Goal: Task Accomplishment & Management: Use online tool/utility

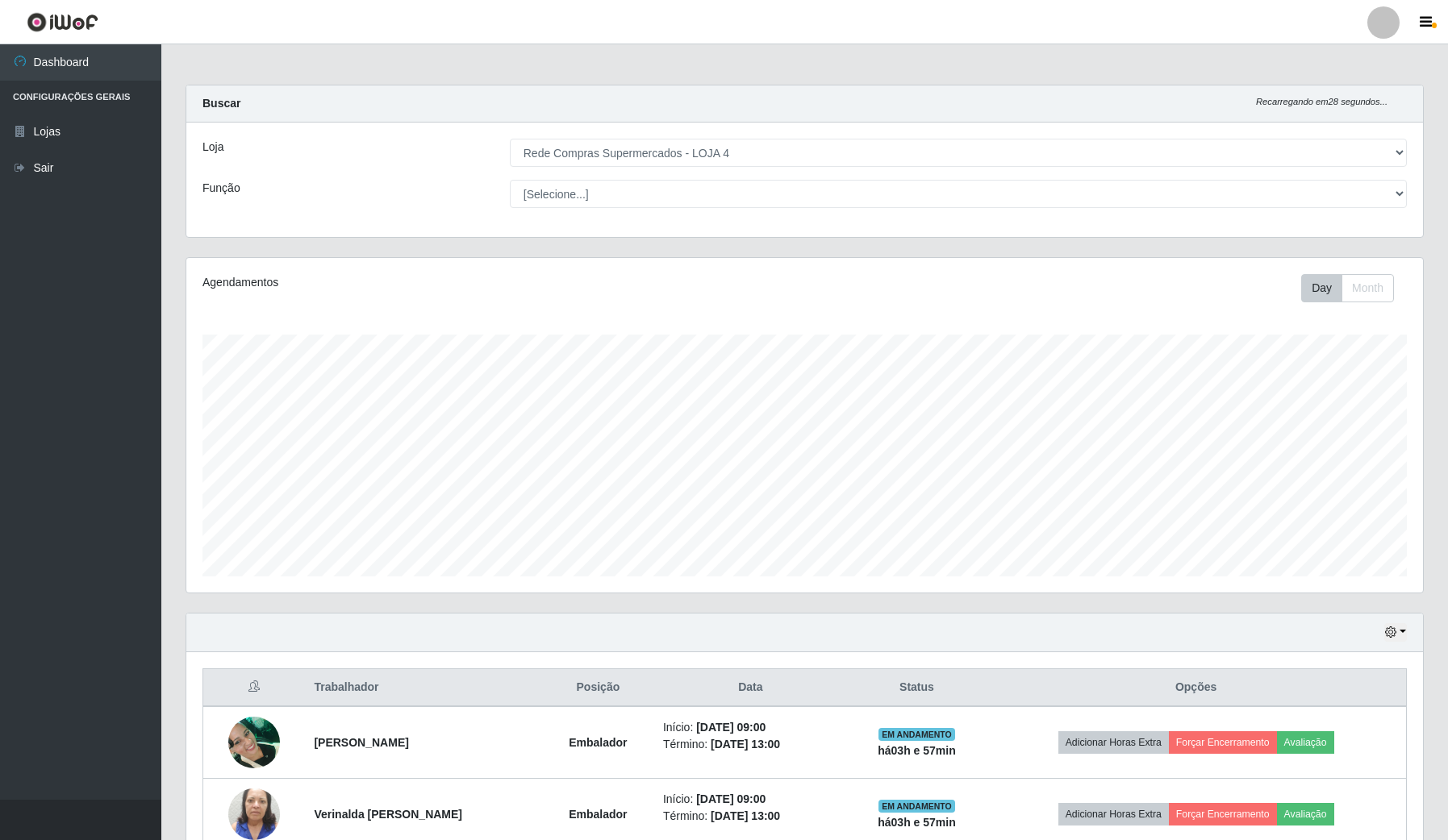
select select "159"
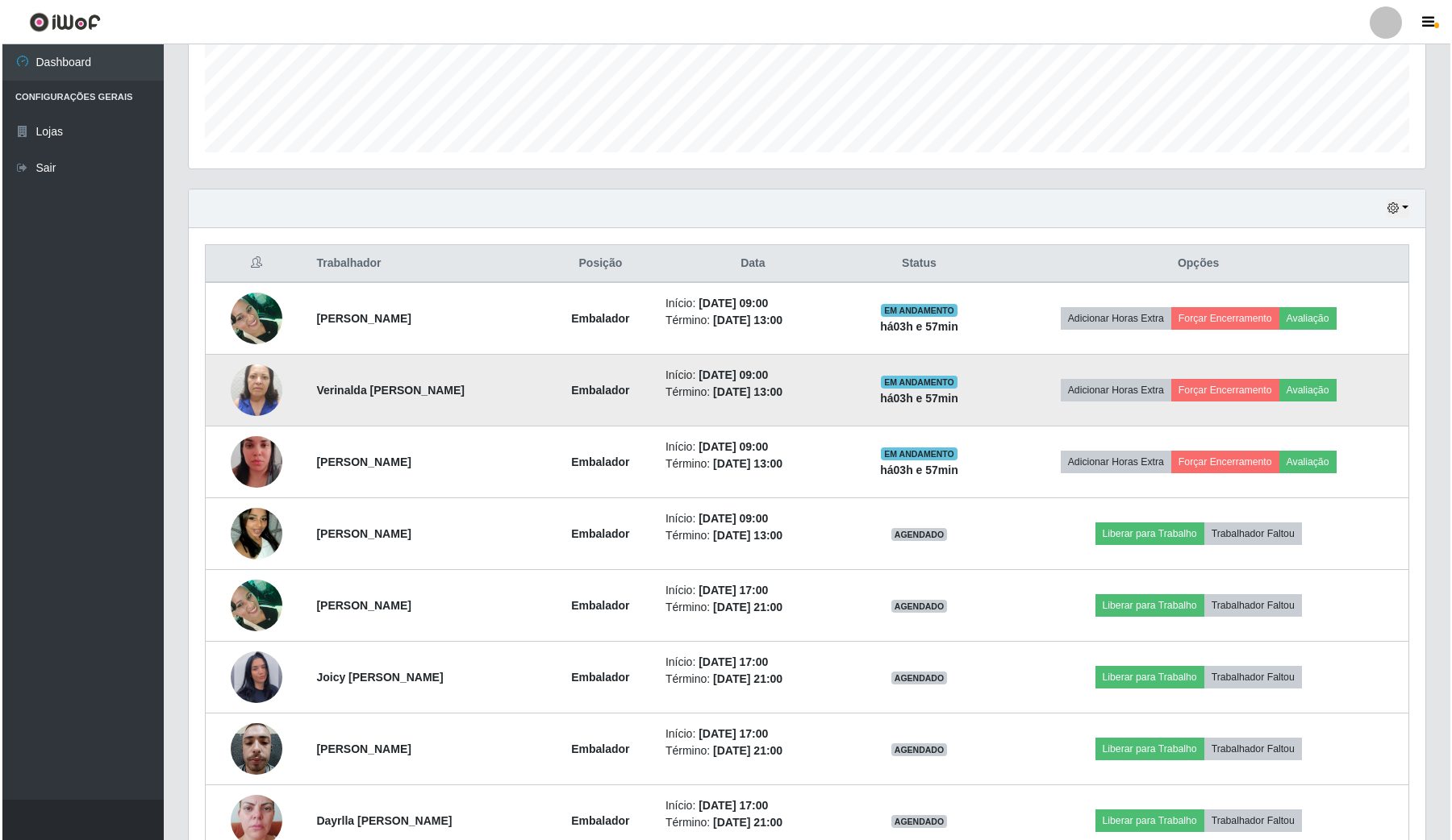
scroll to position [504, 0]
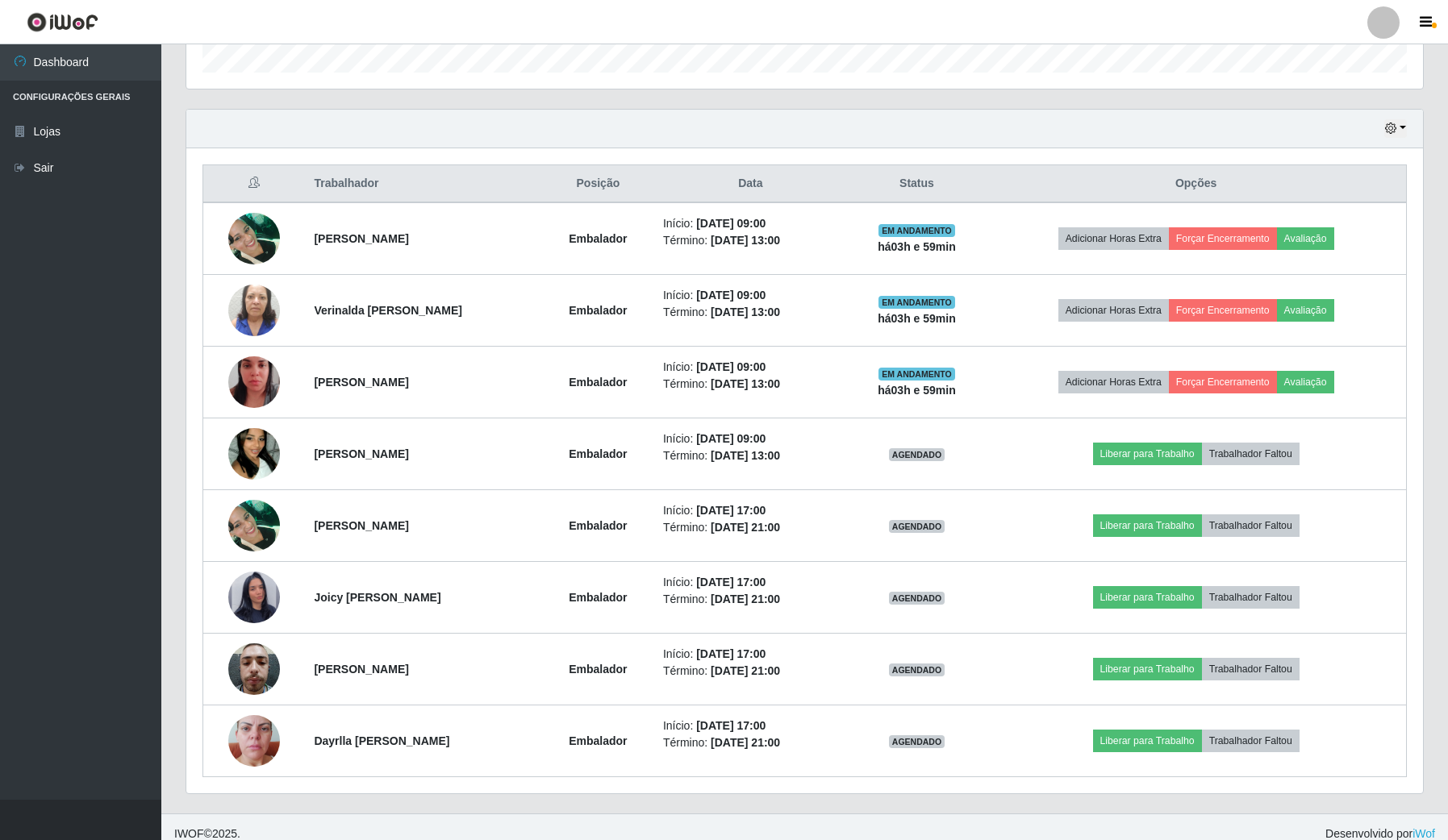
click at [0, 505] on ul "Dashboard Configurações Gerais Lojas Sair" at bounding box center [80, 421] width 161 height 756
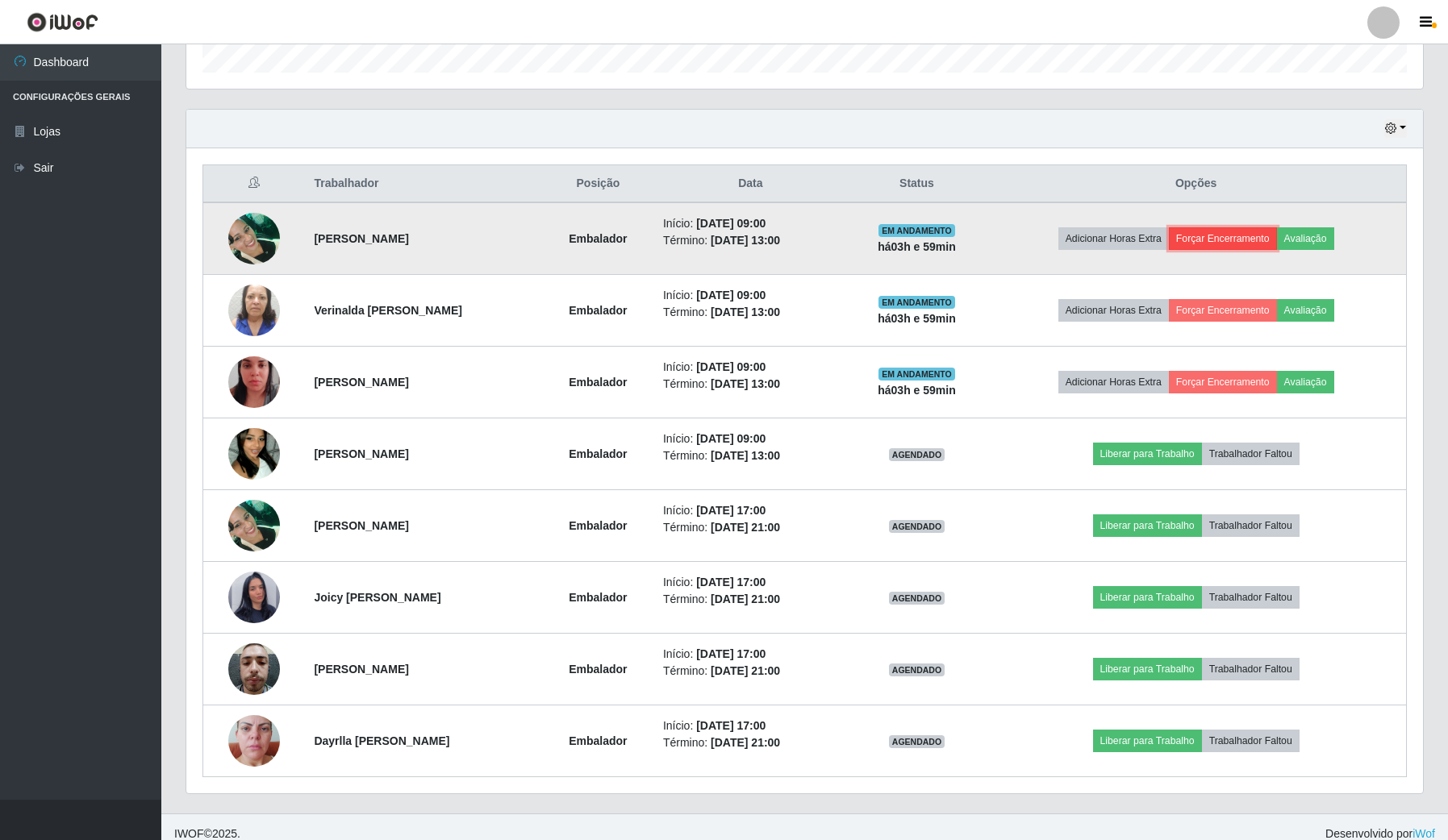
click at [1247, 238] on button "Forçar Encerramento" at bounding box center [1223, 238] width 108 height 22
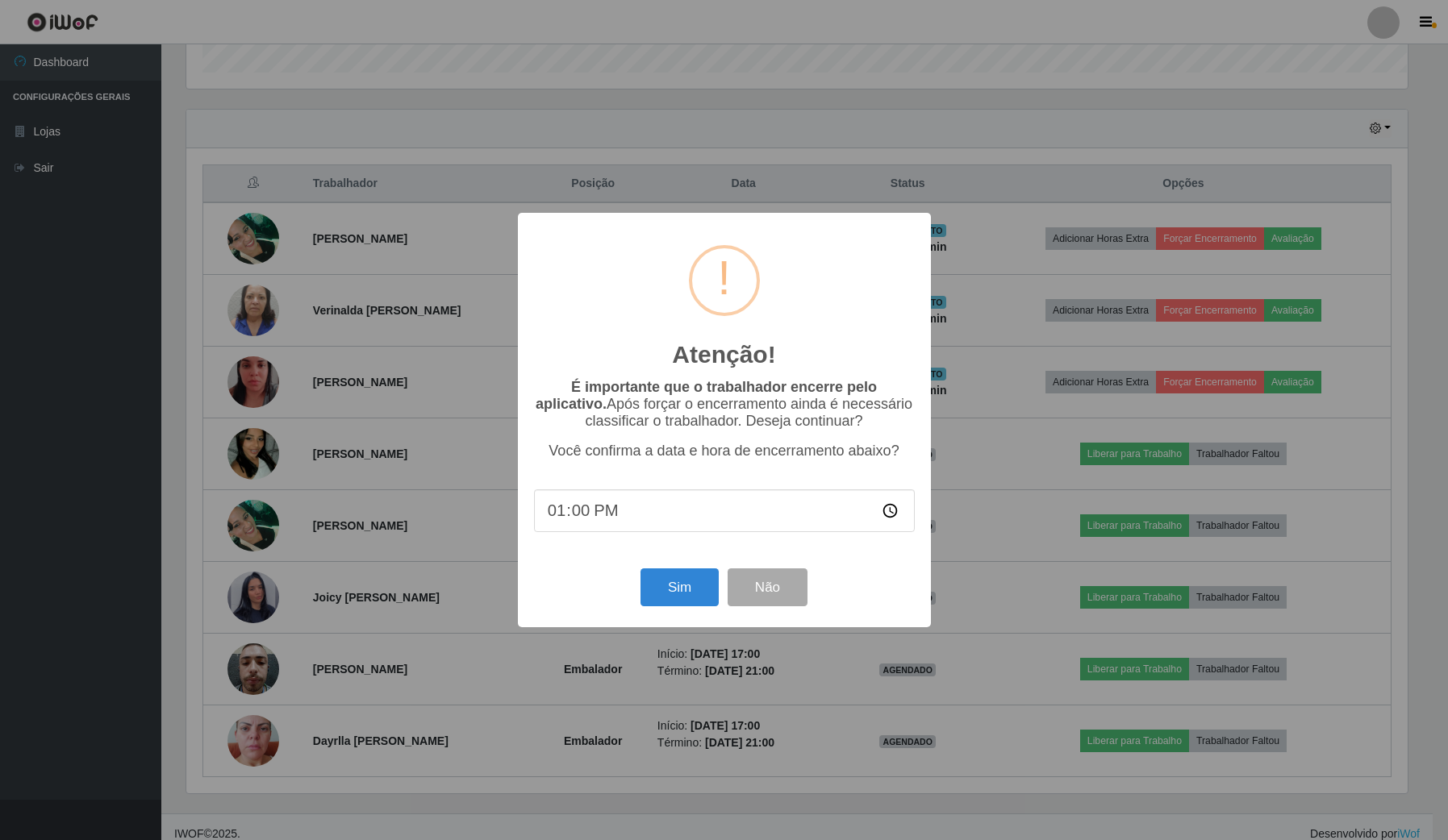
scroll to position [336, 1225]
click at [664, 599] on button "Sim" at bounding box center [681, 587] width 78 height 38
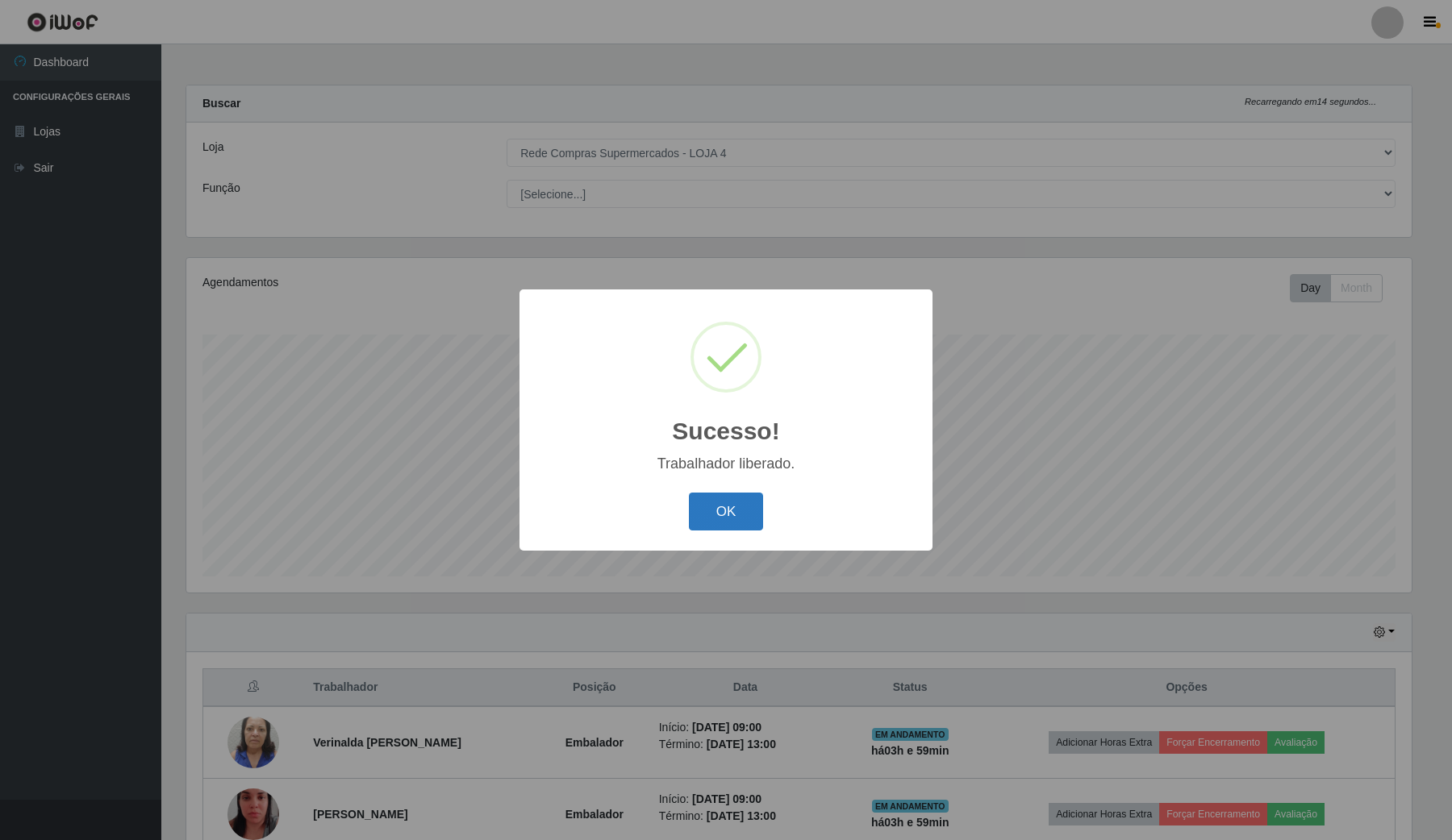
click at [733, 496] on button "OK" at bounding box center [726, 511] width 75 height 38
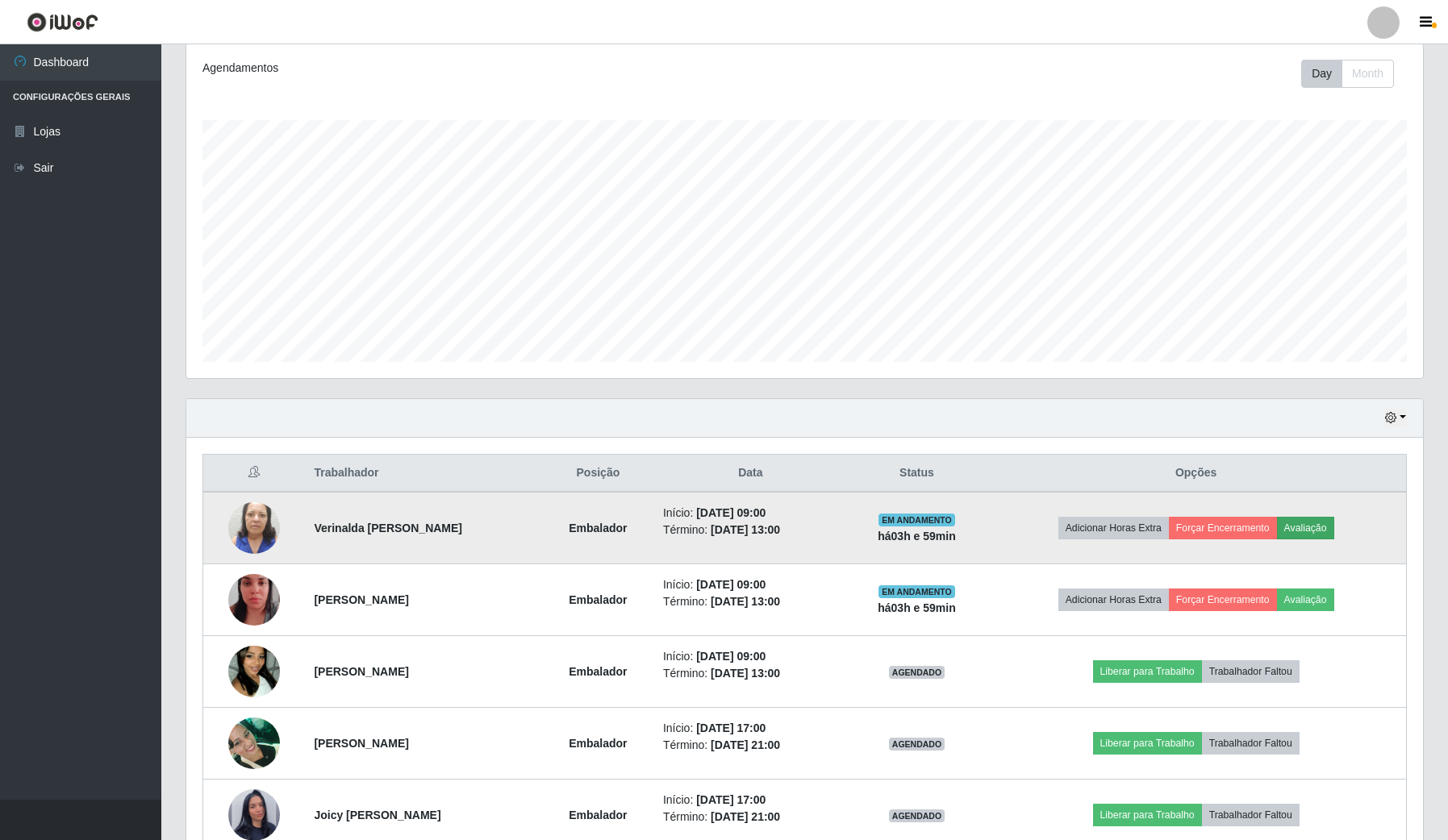
scroll to position [302, 0]
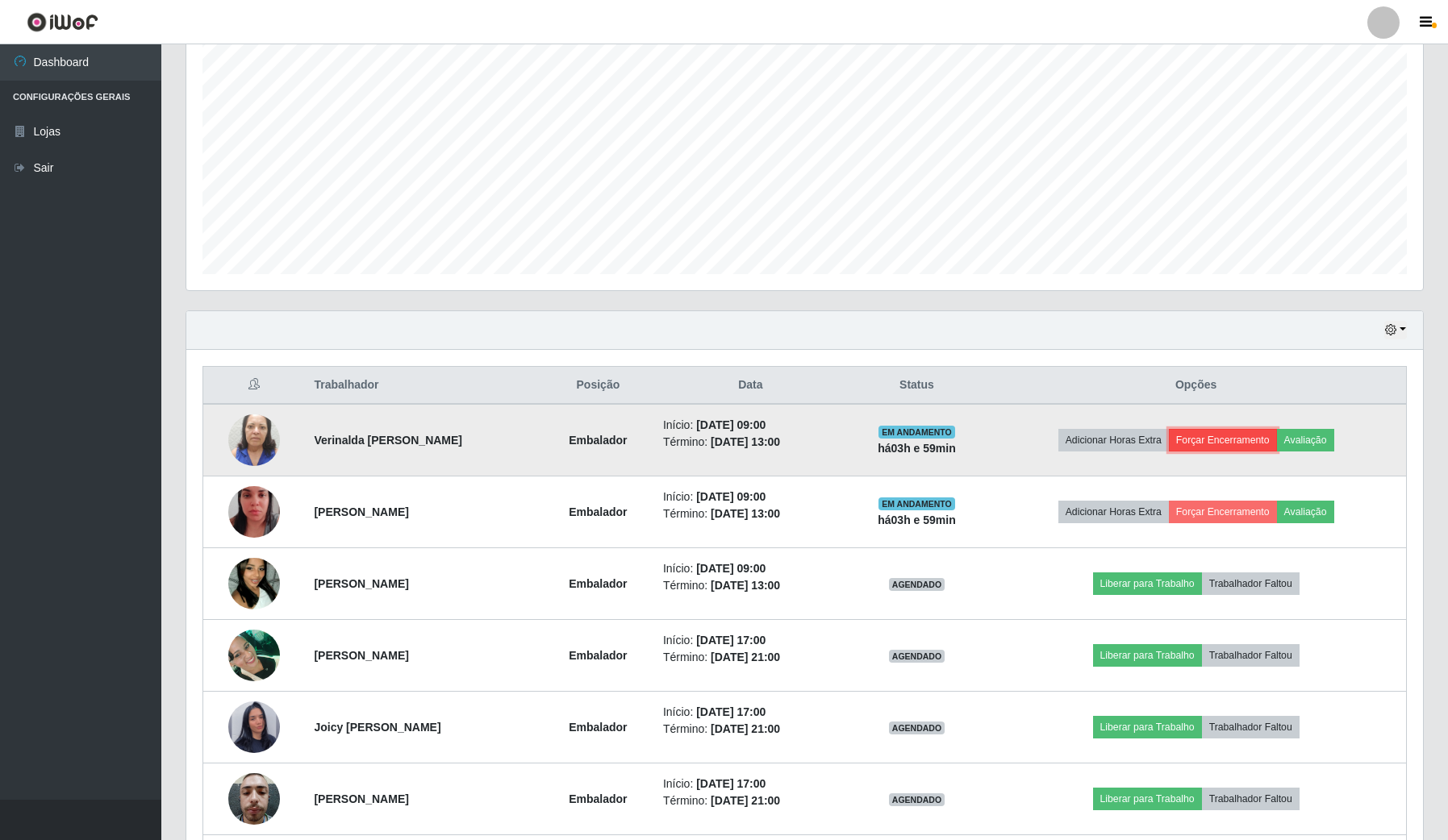
click at [1268, 441] on button "Forçar Encerramento" at bounding box center [1223, 440] width 108 height 22
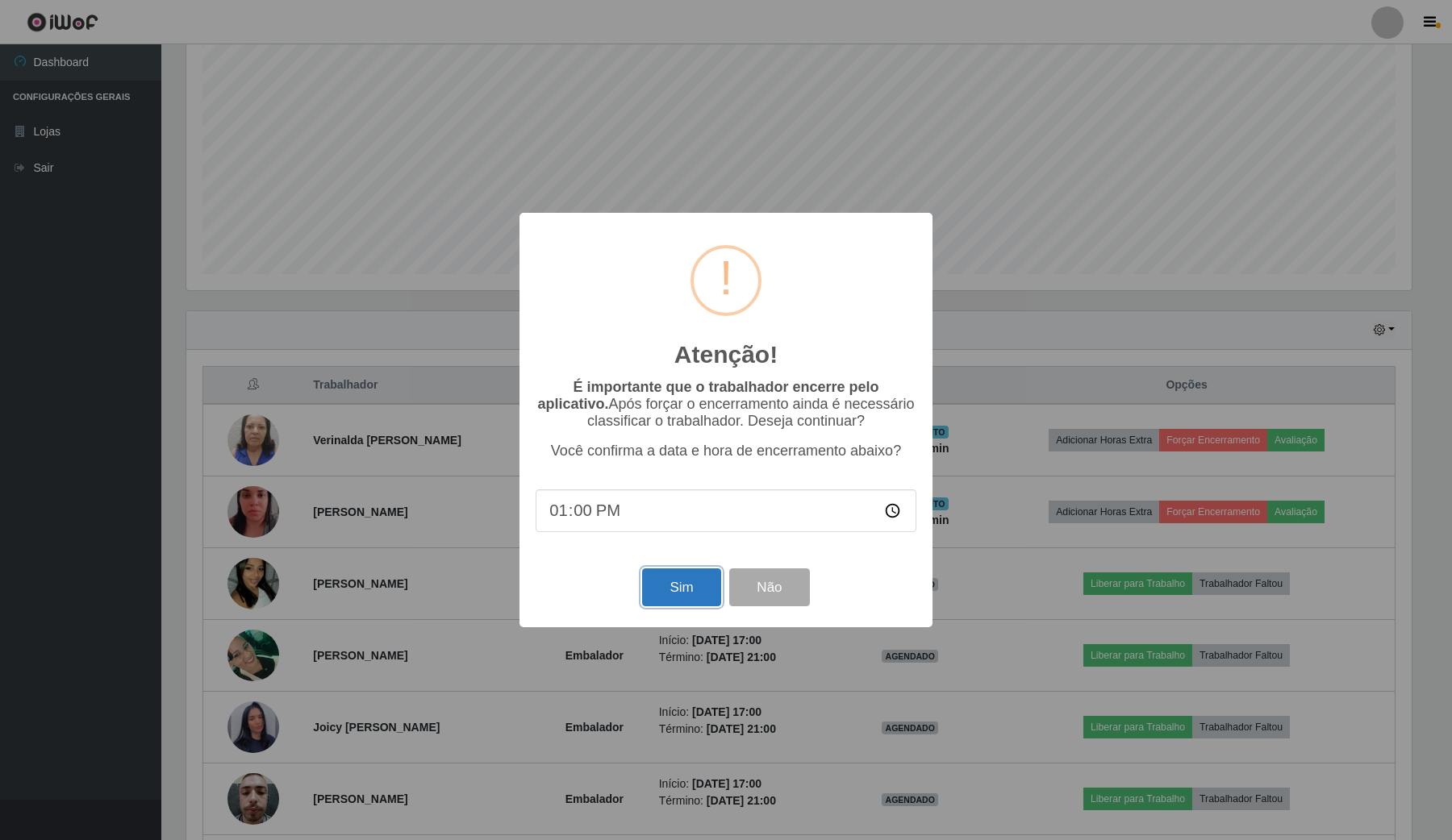
click at [683, 591] on button "Sim" at bounding box center [681, 587] width 78 height 38
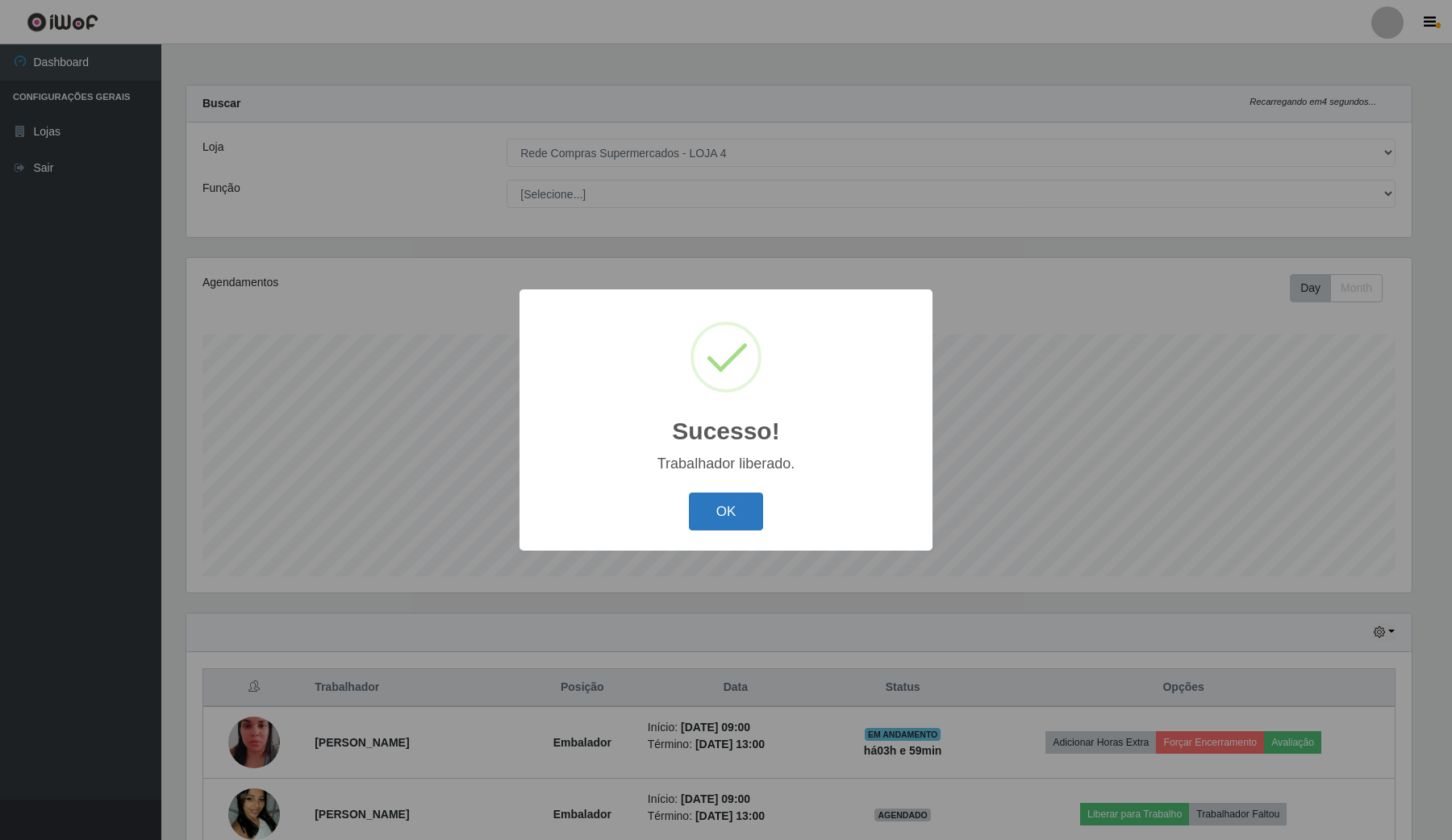
click at [755, 514] on button "OK" at bounding box center [726, 511] width 75 height 38
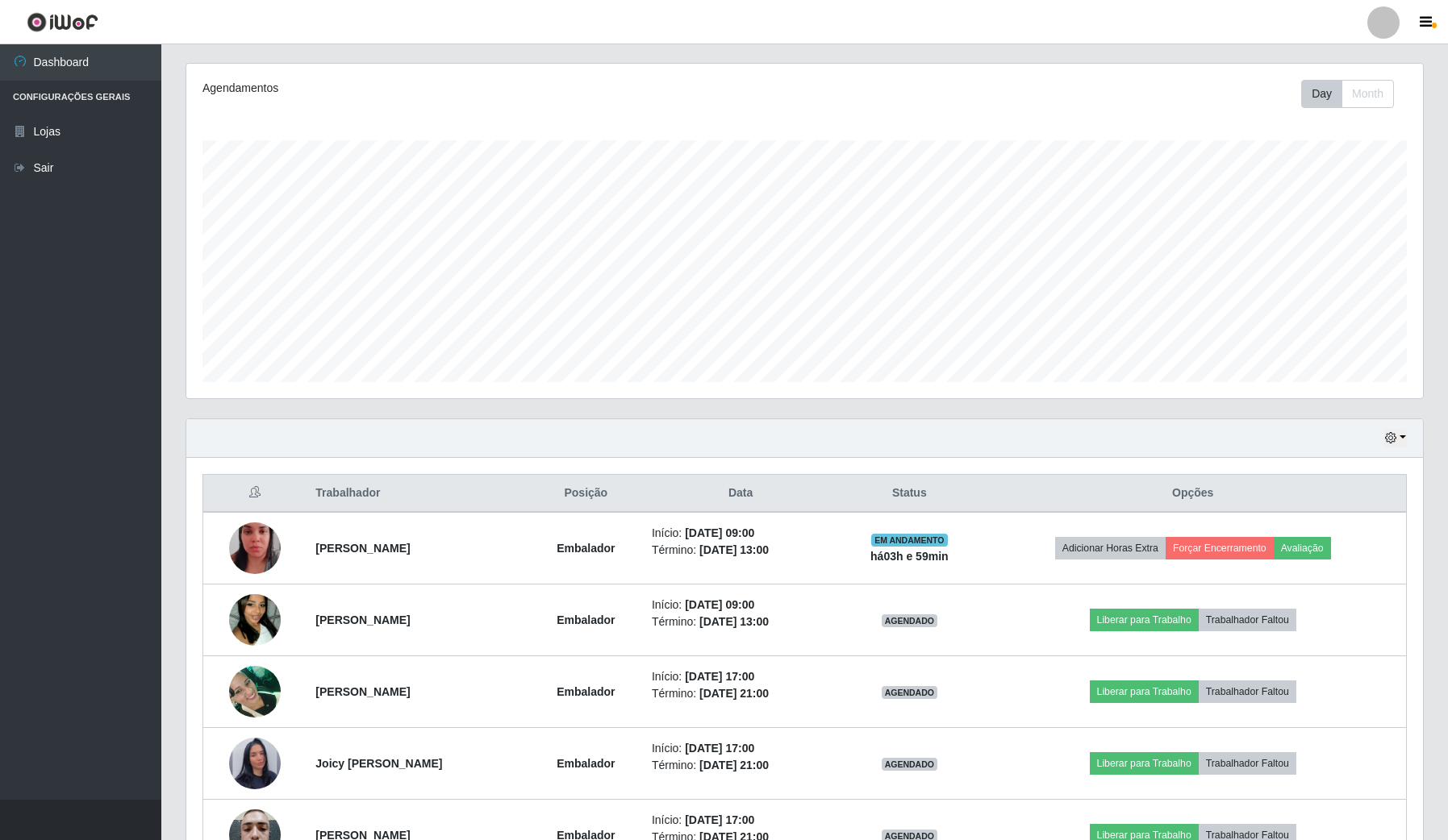
scroll to position [202, 0]
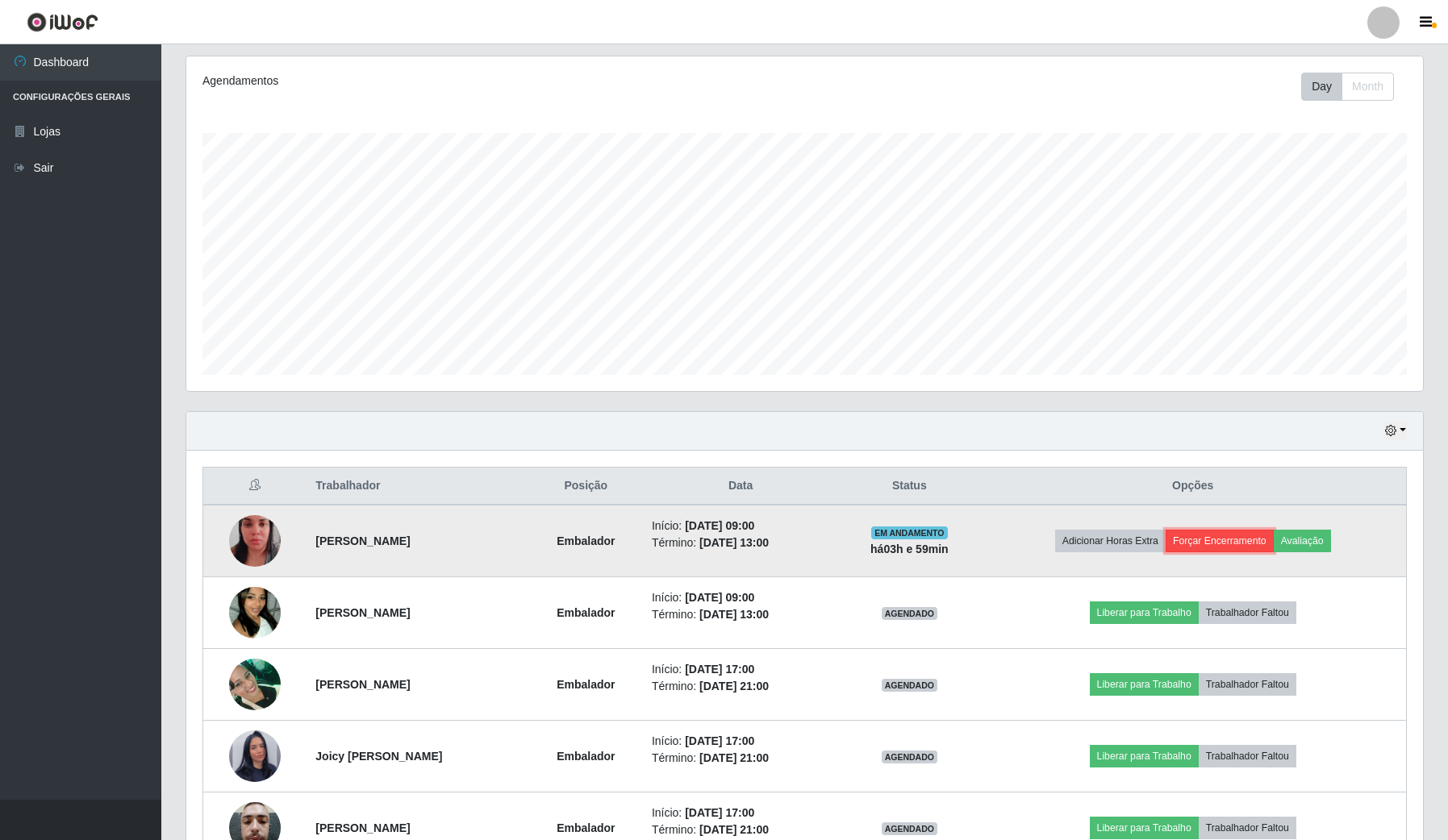
click at [1252, 537] on button "Forçar Encerramento" at bounding box center [1220, 540] width 108 height 22
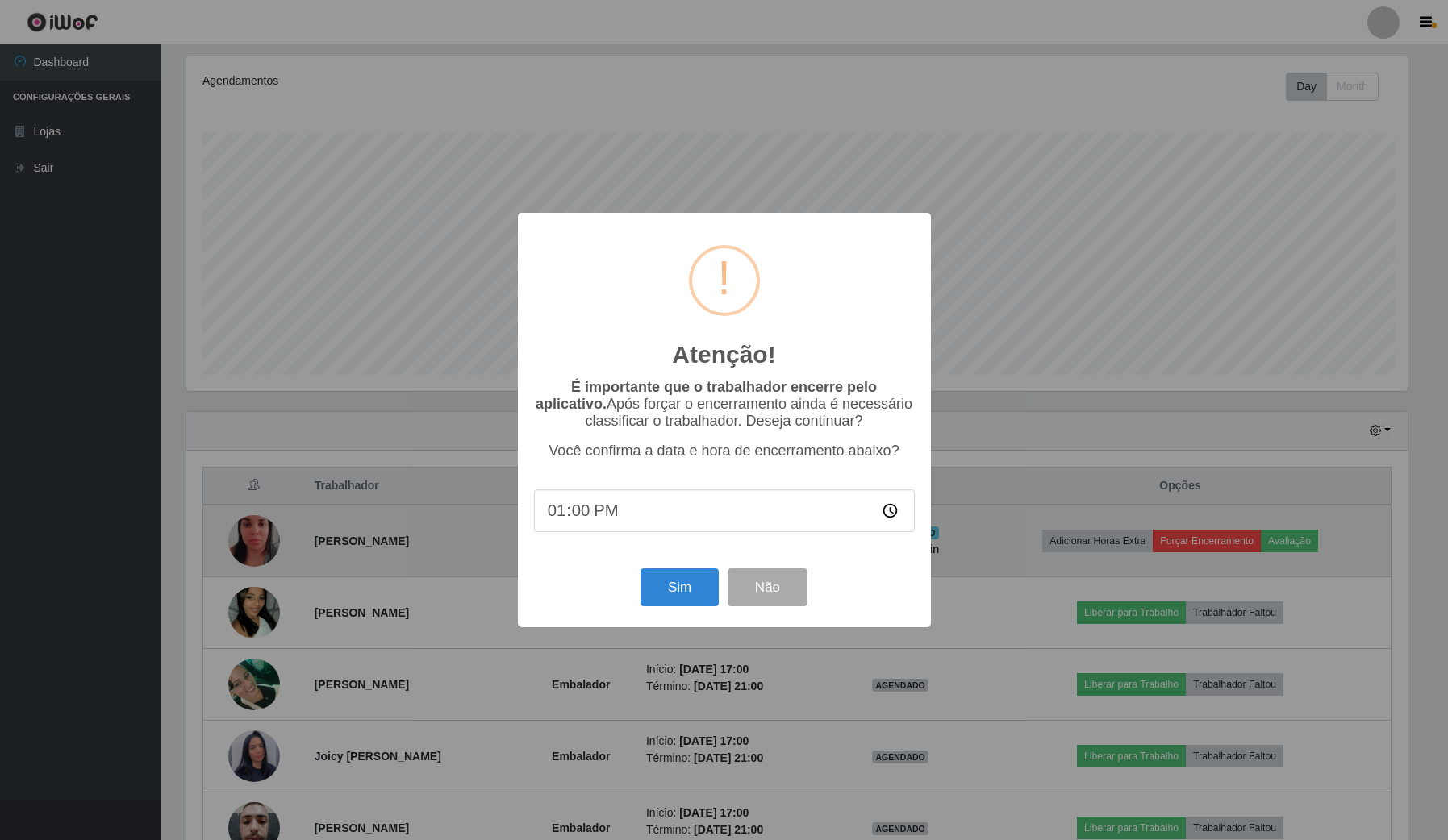
scroll to position [336, 1225]
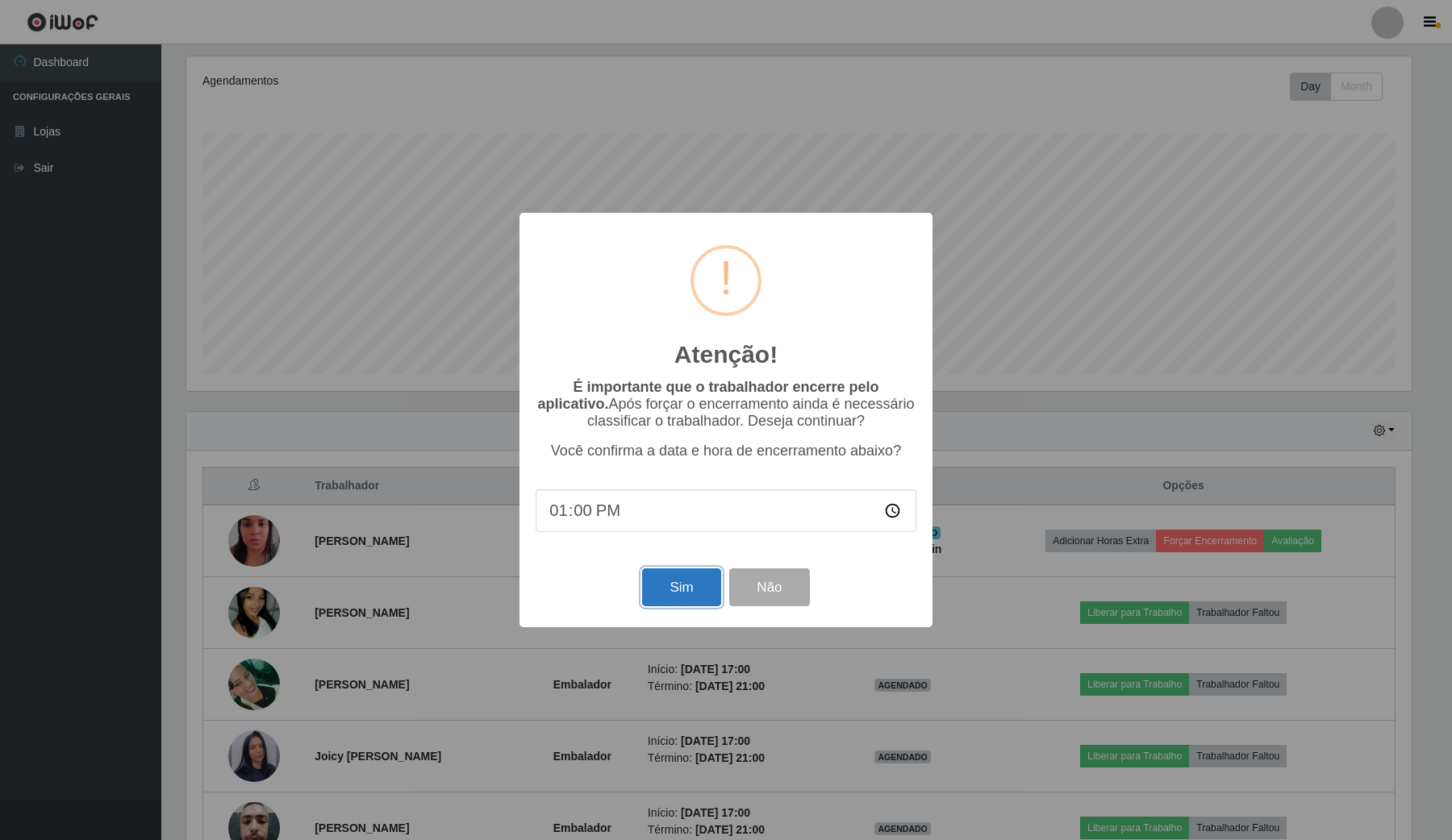
click at [698, 599] on button "Sim" at bounding box center [681, 587] width 78 height 38
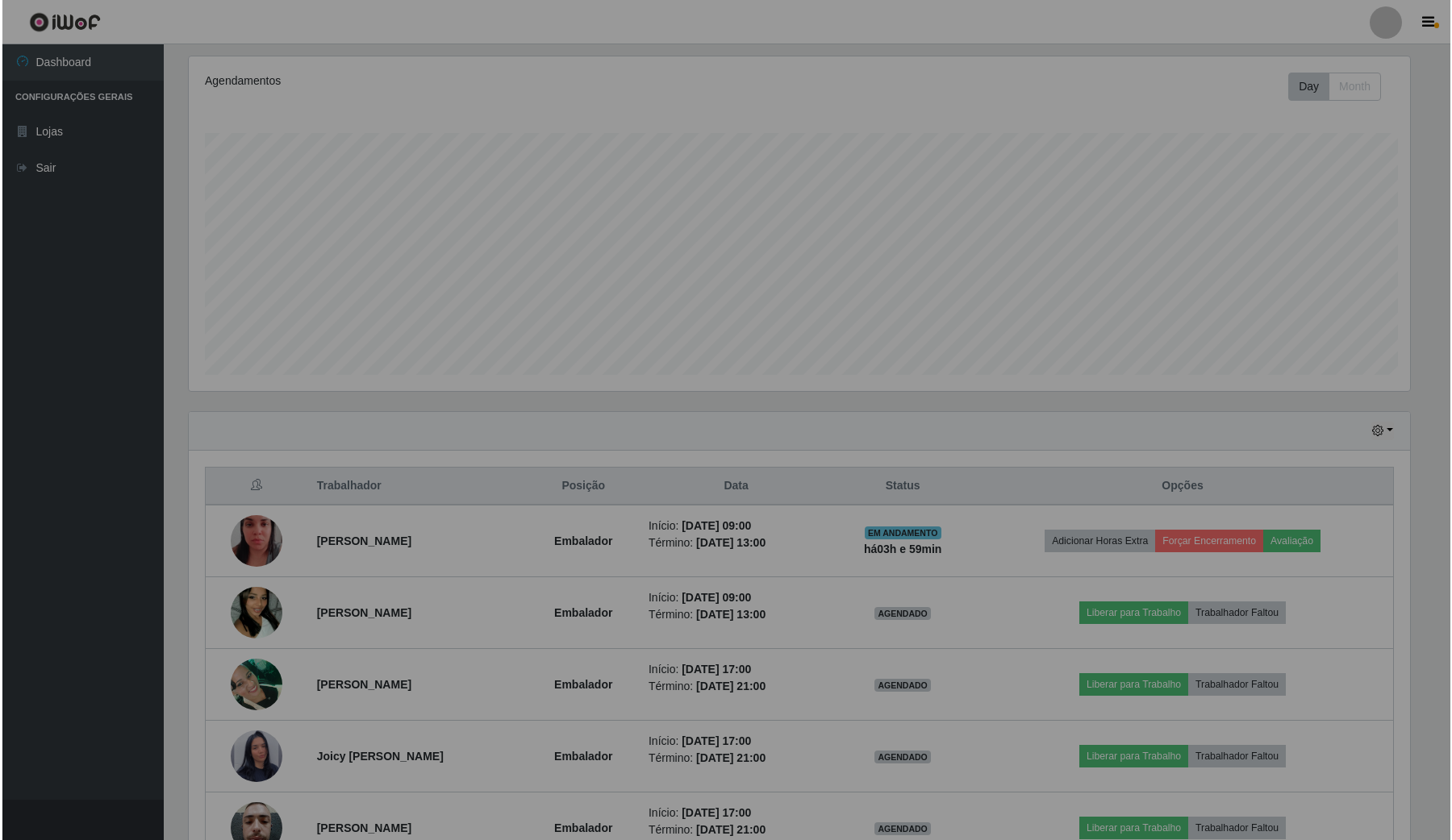
scroll to position [336, 1236]
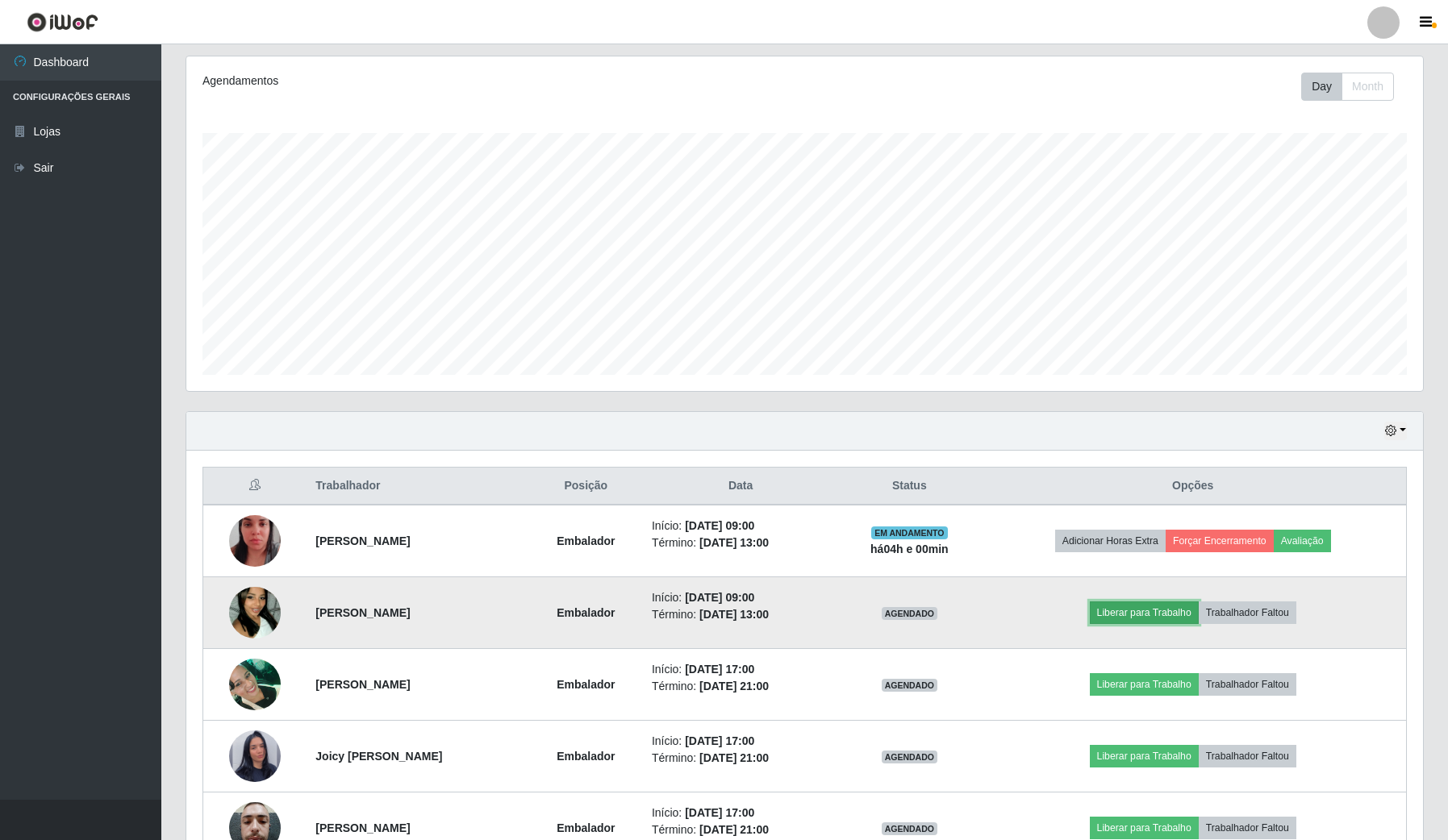
click at [1176, 612] on button "Liberar para Trabalho" at bounding box center [1145, 613] width 109 height 22
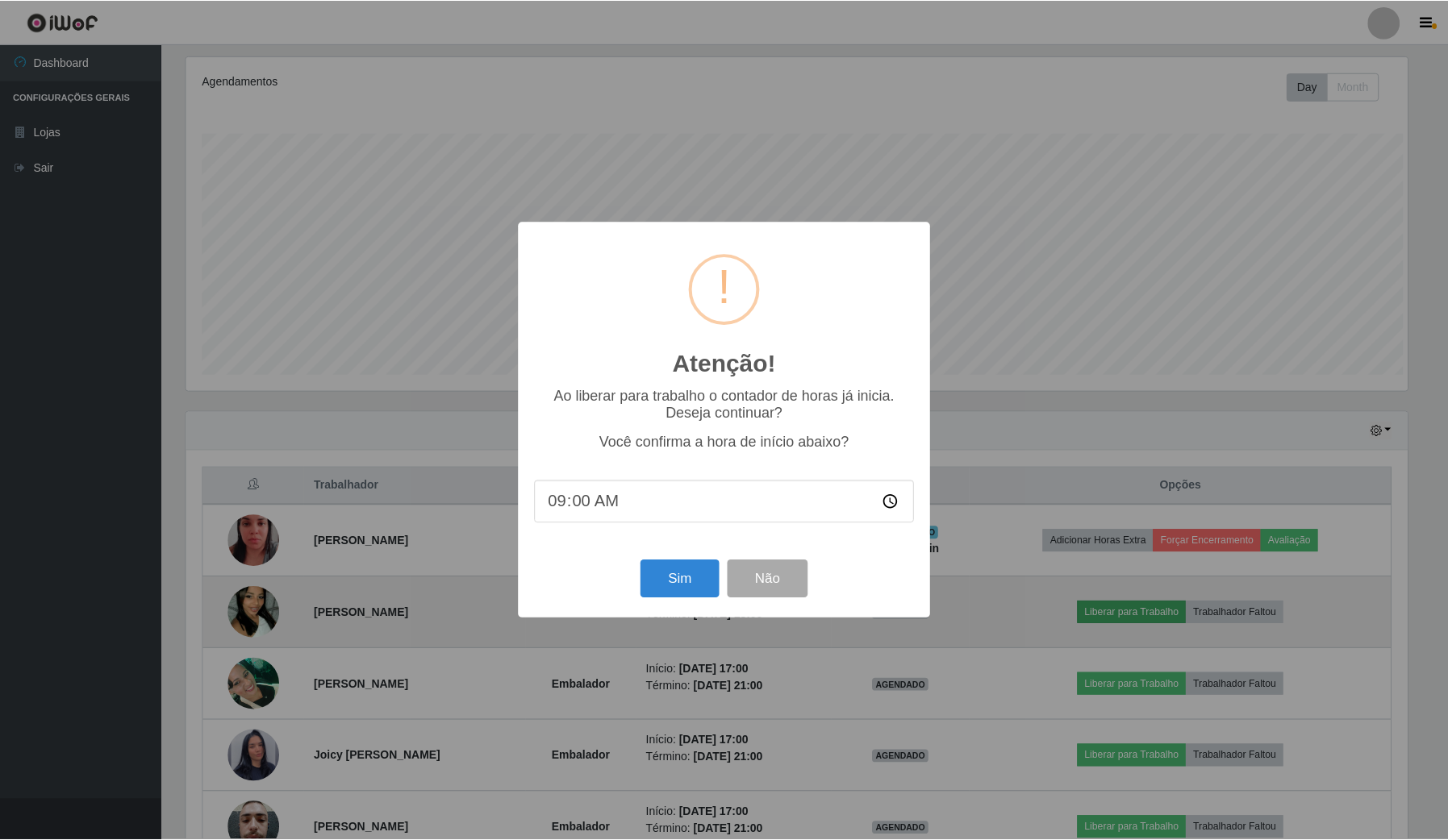
scroll to position [336, 1225]
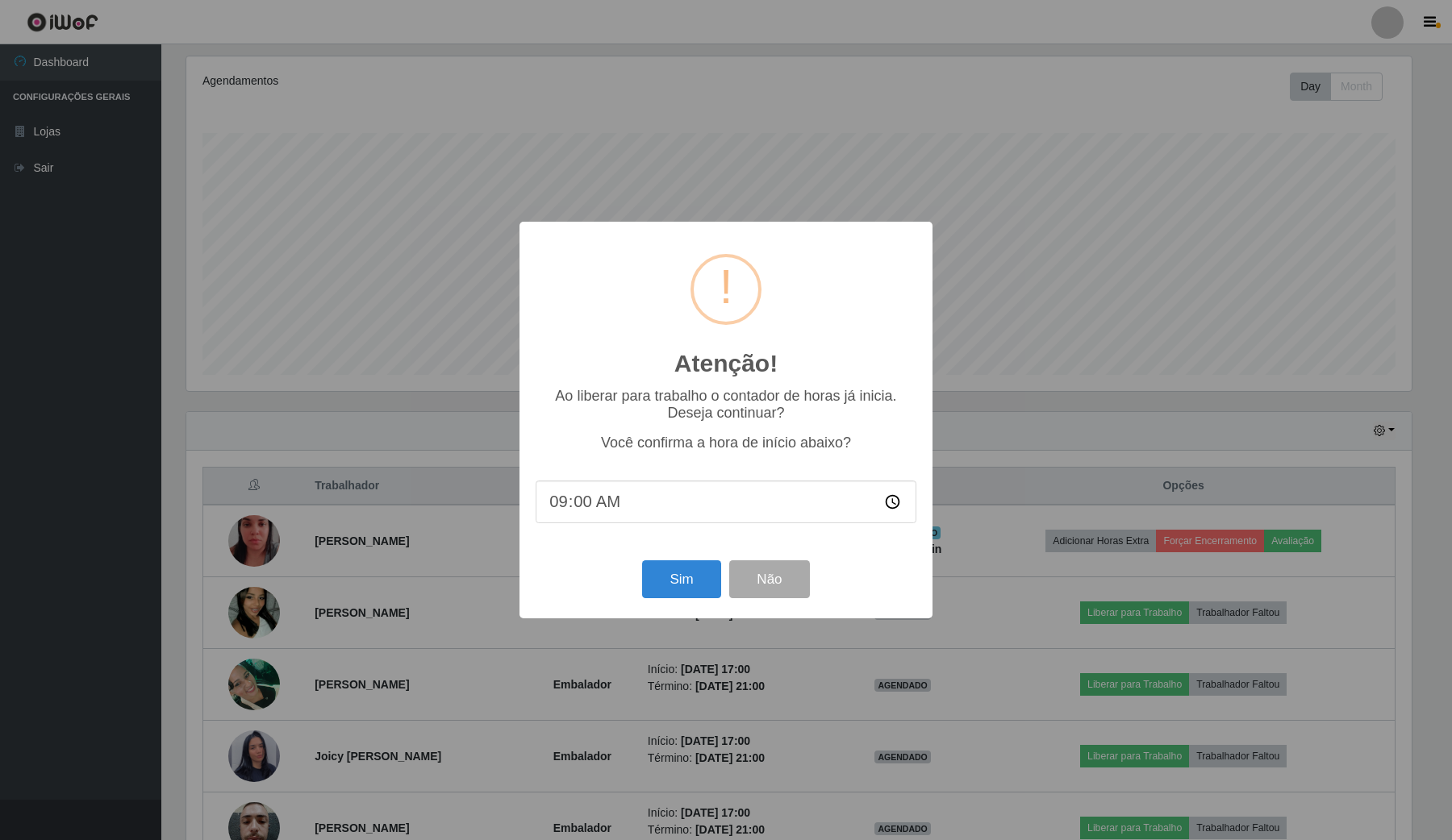
click at [724, 587] on div "Sim Não" at bounding box center [726, 579] width 381 height 46
click at [682, 585] on button "Sim" at bounding box center [681, 580] width 78 height 38
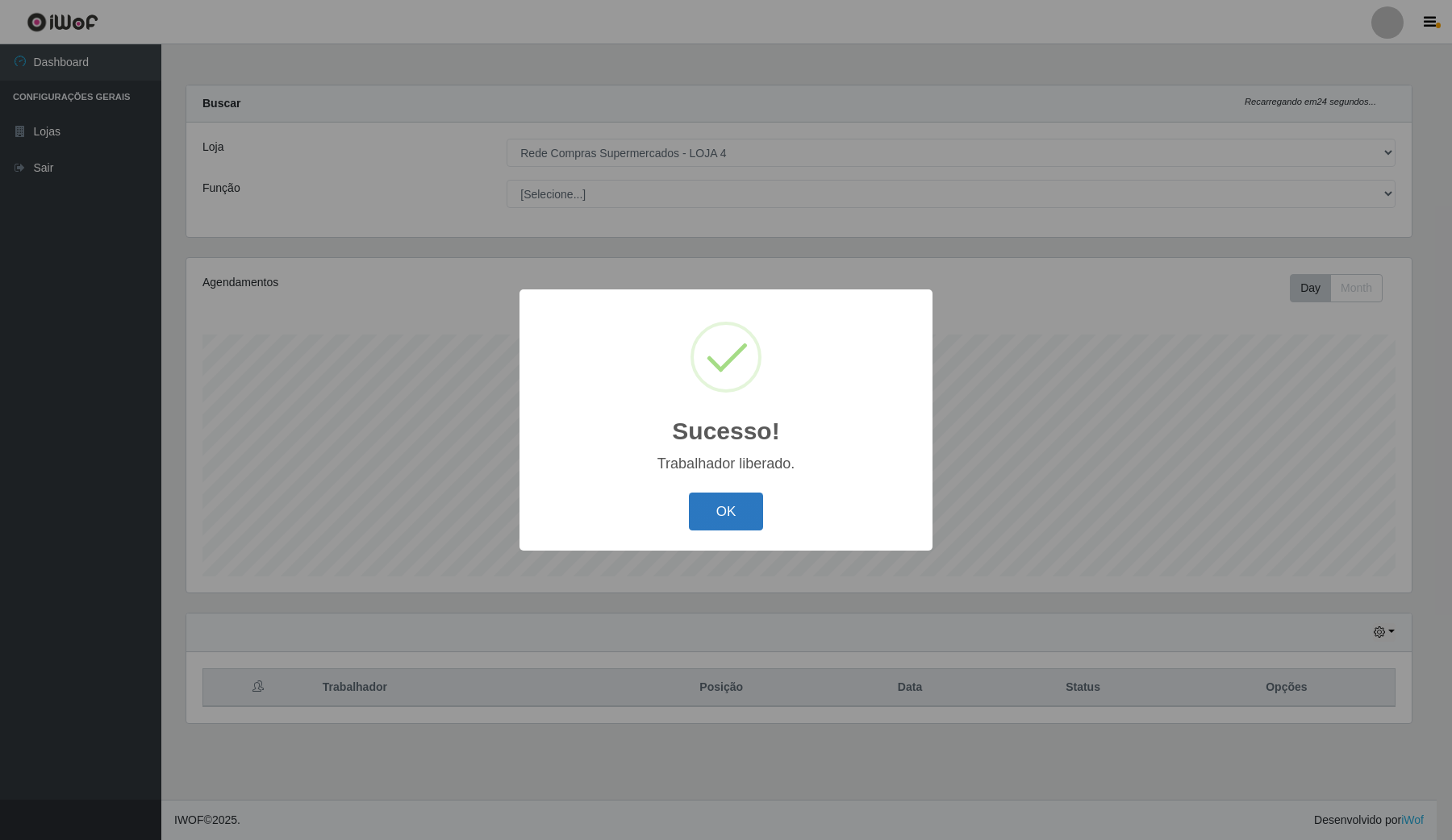
click at [734, 497] on button "OK" at bounding box center [726, 511] width 75 height 38
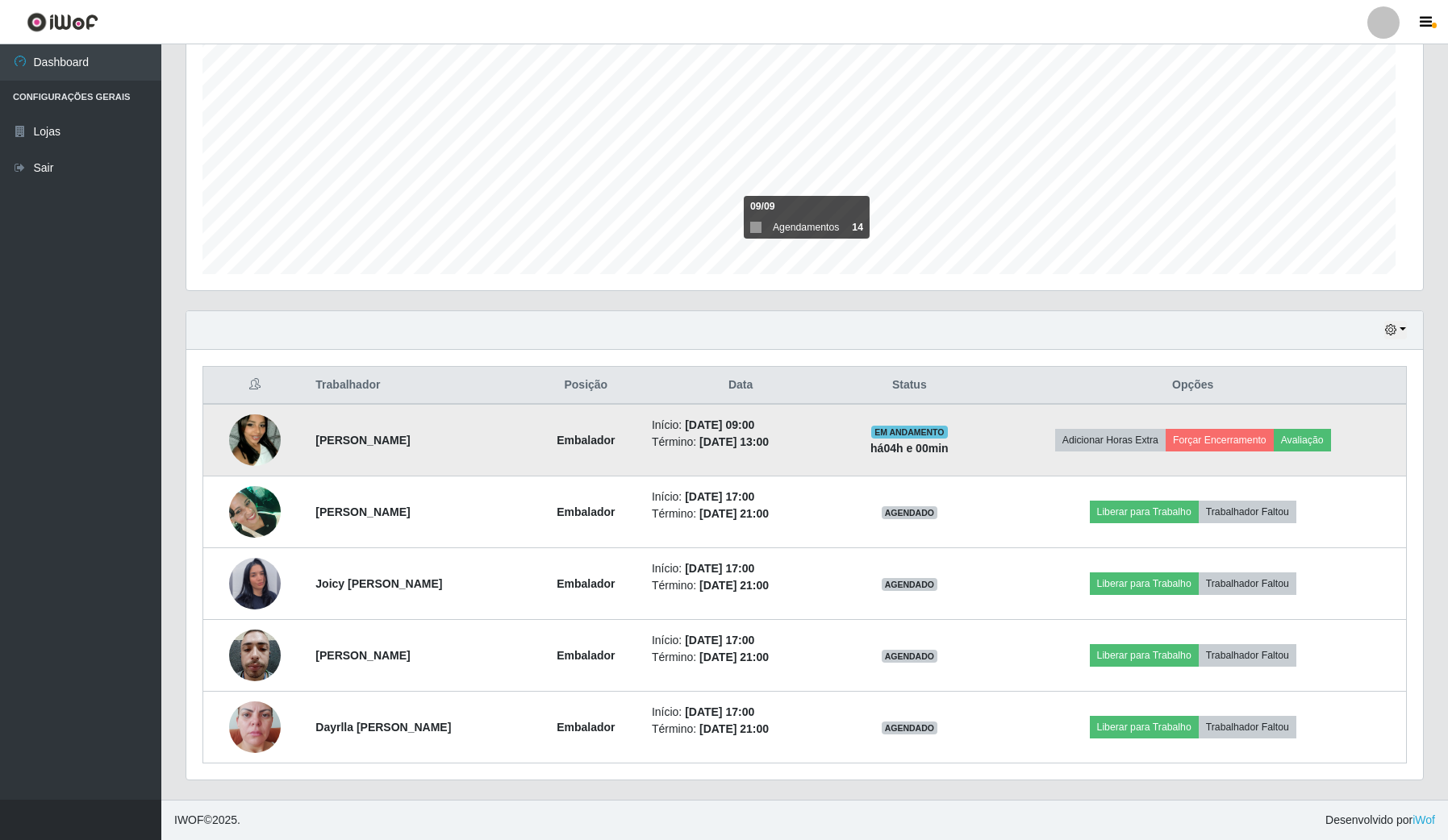
scroll to position [0, 0]
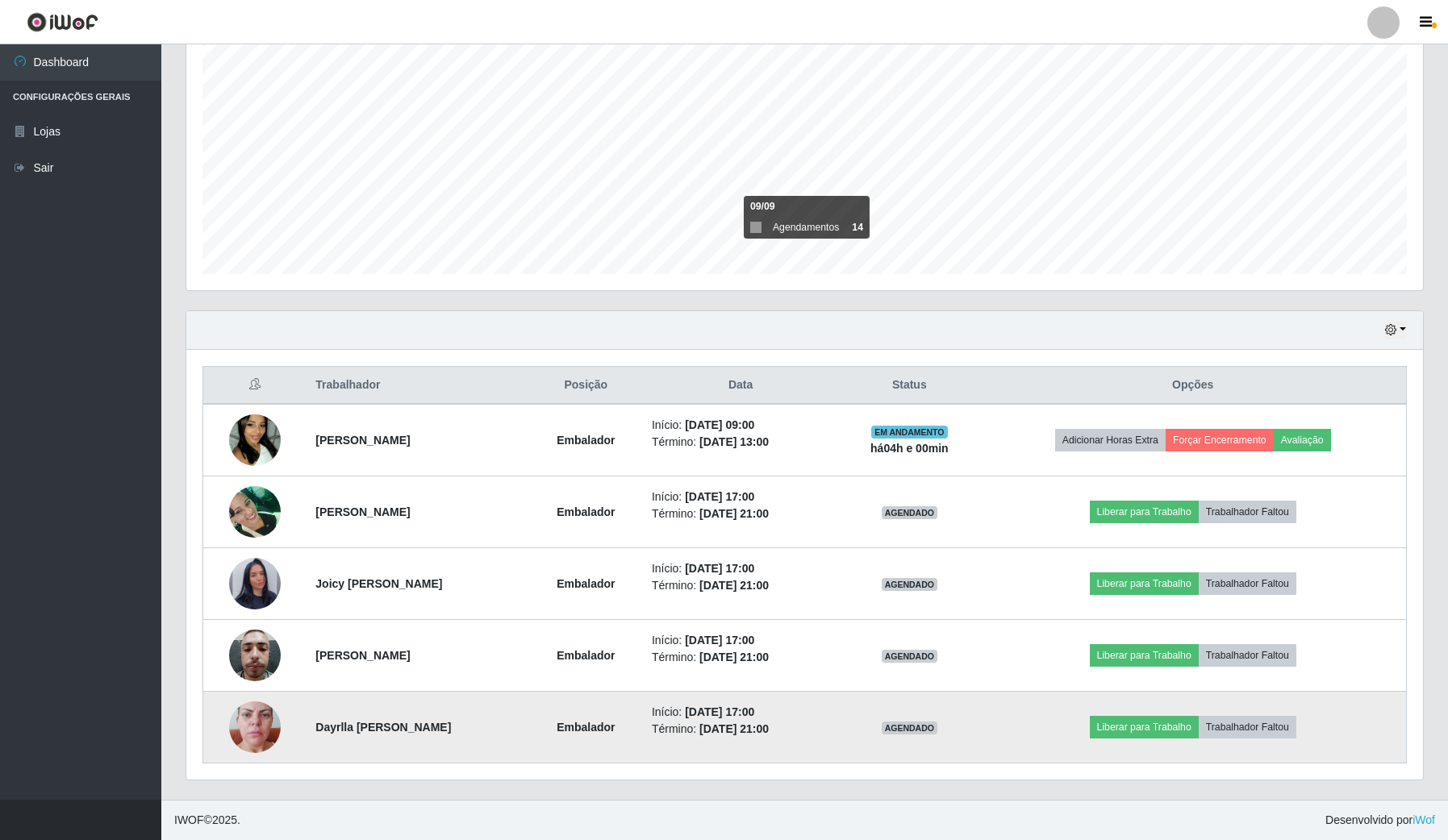
click at [242, 711] on img at bounding box center [255, 728] width 52 height 92
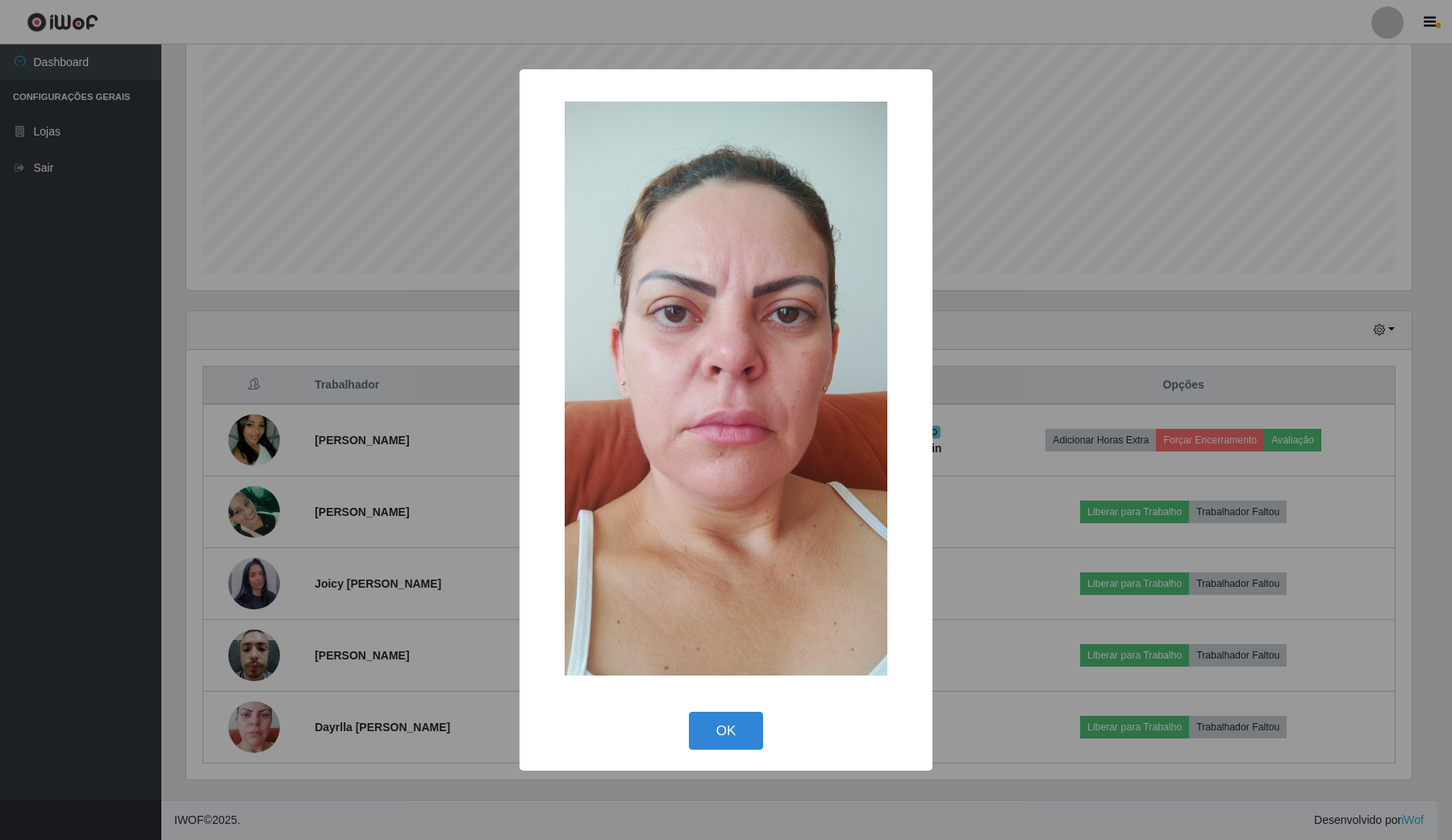
click at [274, 640] on div "× OK Cancel" at bounding box center [726, 420] width 1452 height 840
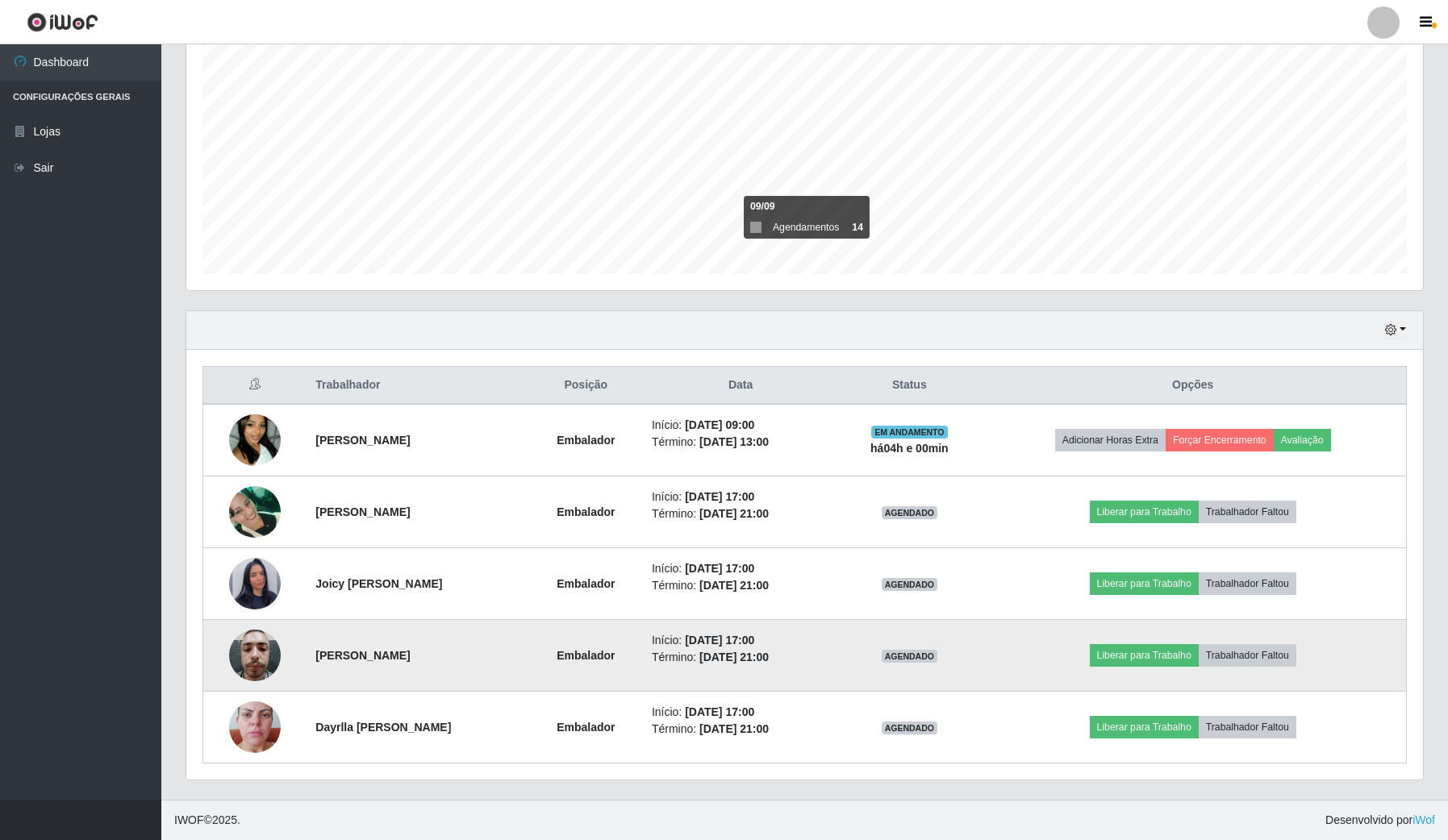
click at [235, 661] on img at bounding box center [255, 656] width 52 height 68
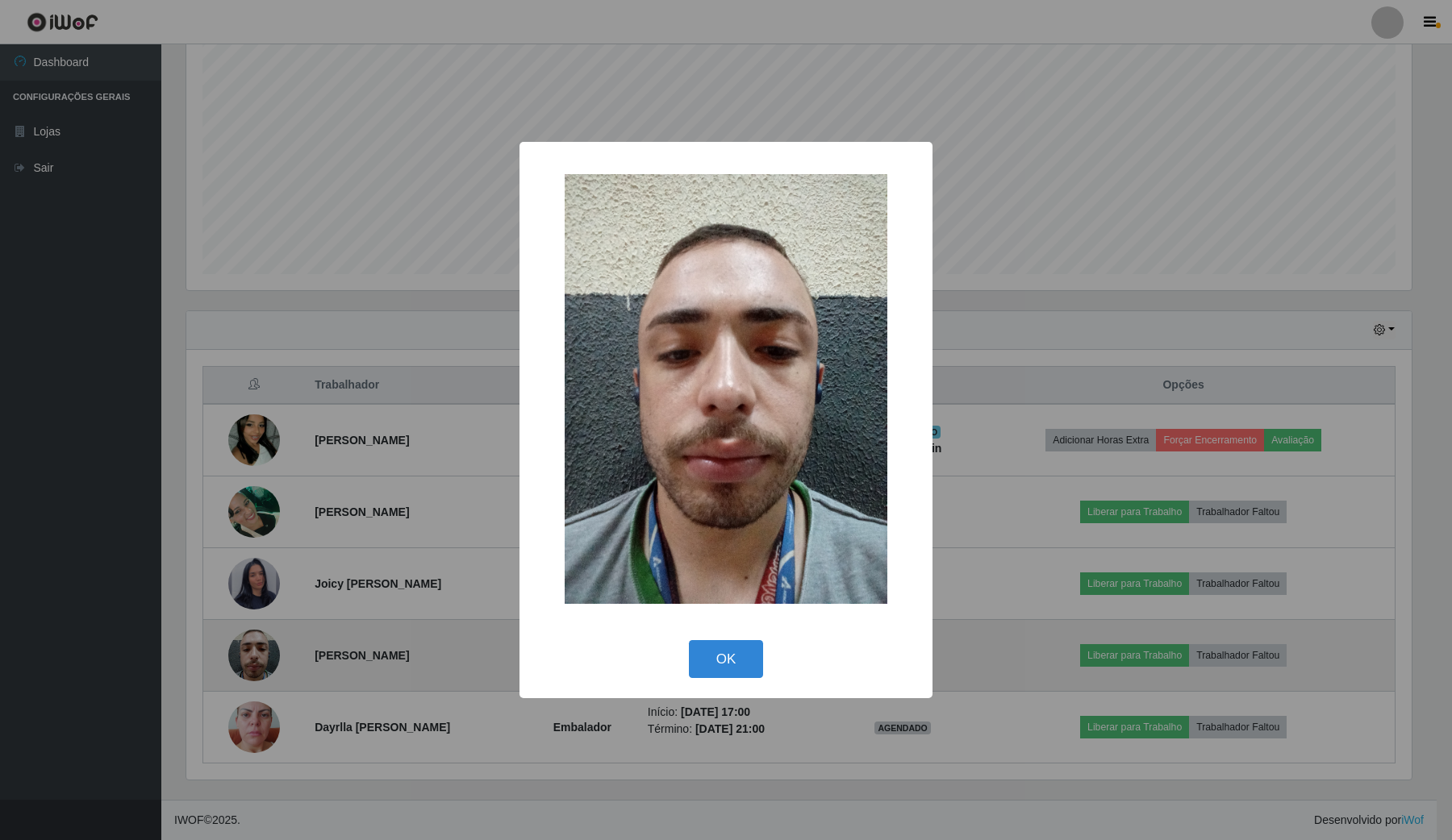
click at [235, 661] on div "× OK Cancel" at bounding box center [726, 420] width 1452 height 840
